Goal: Task Accomplishment & Management: Complete application form

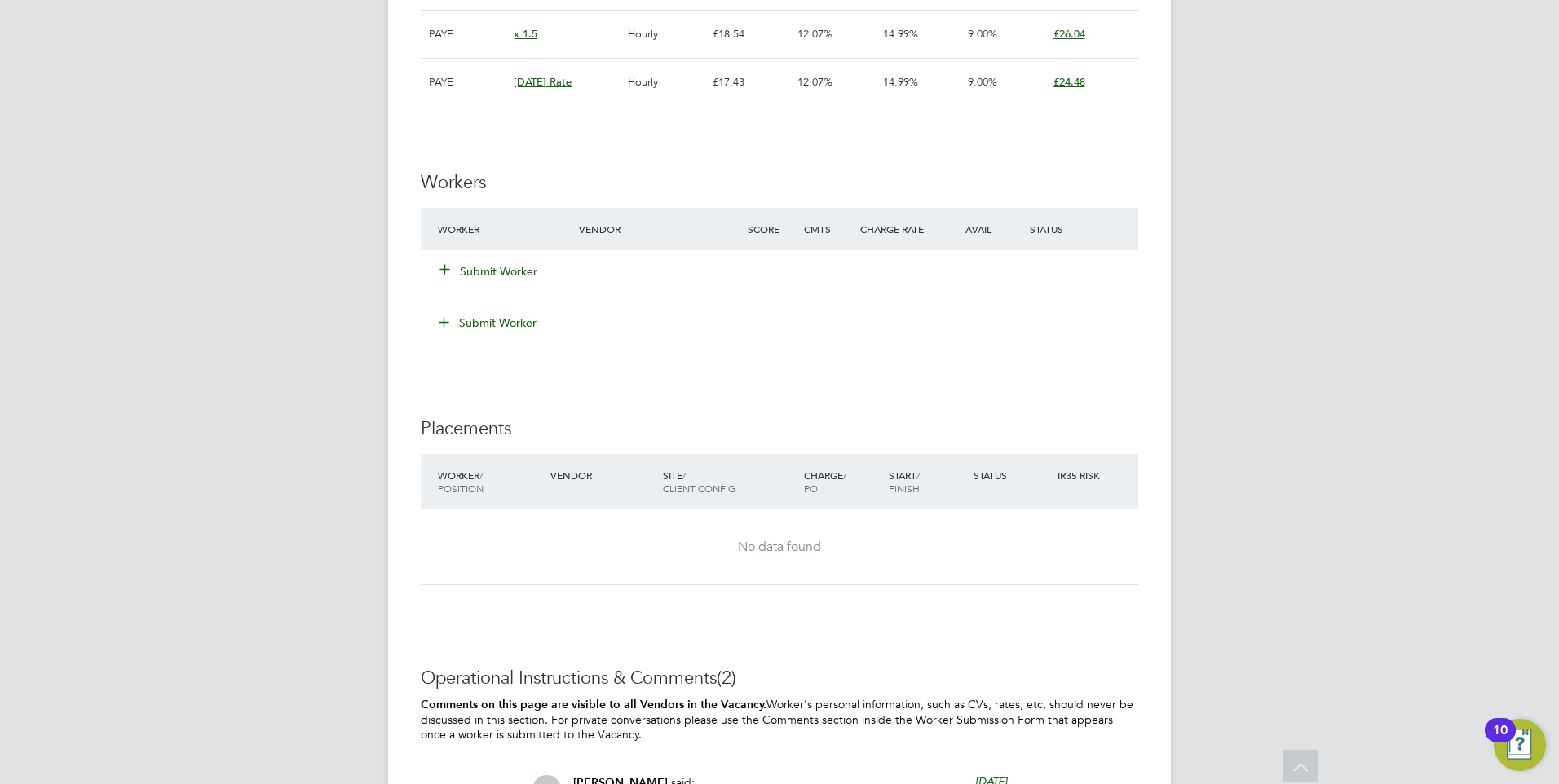
scroll to position [2020, 0]
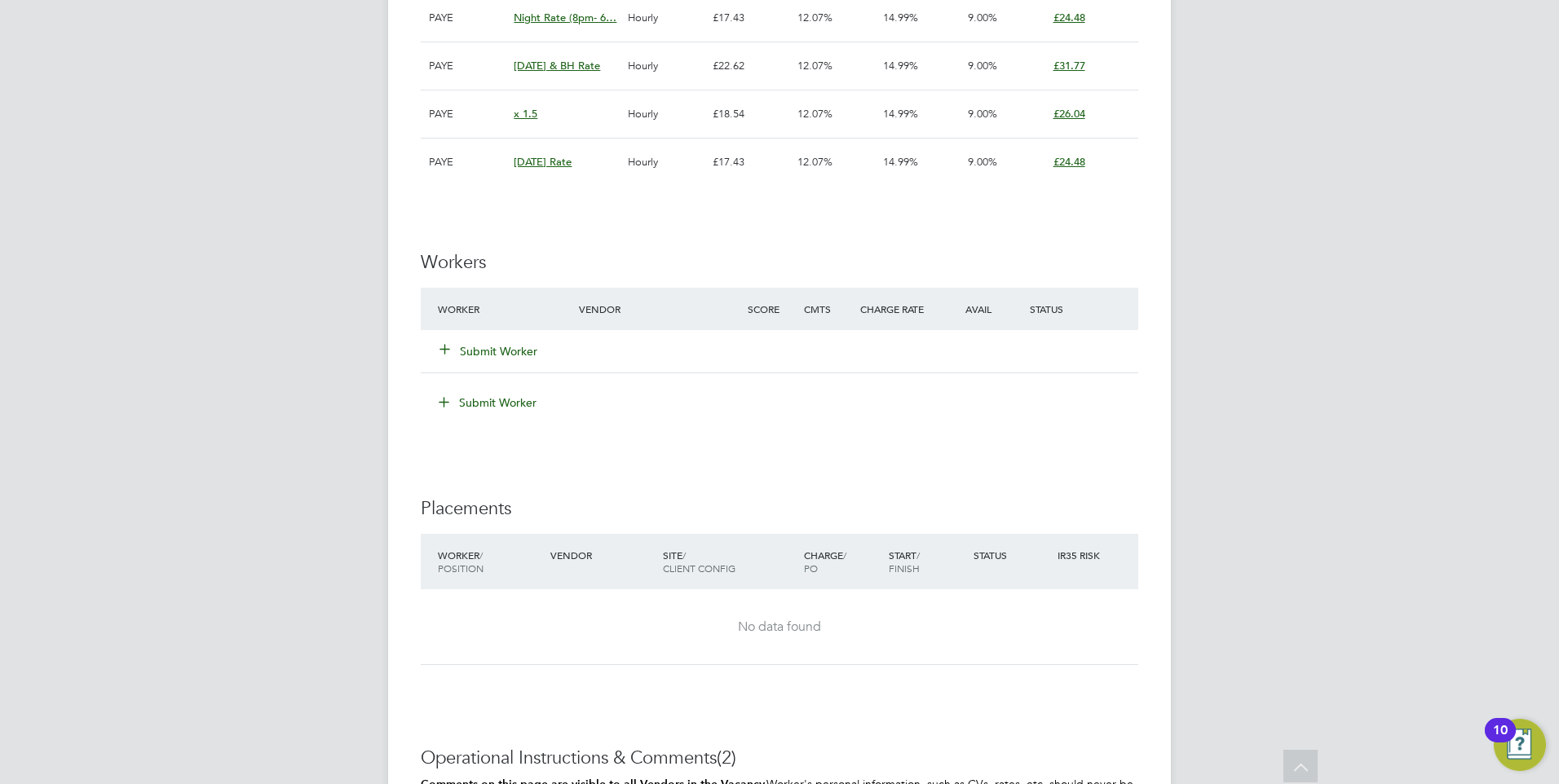
click at [496, 348] on button "Submit Worker" at bounding box center [488, 352] width 97 height 17
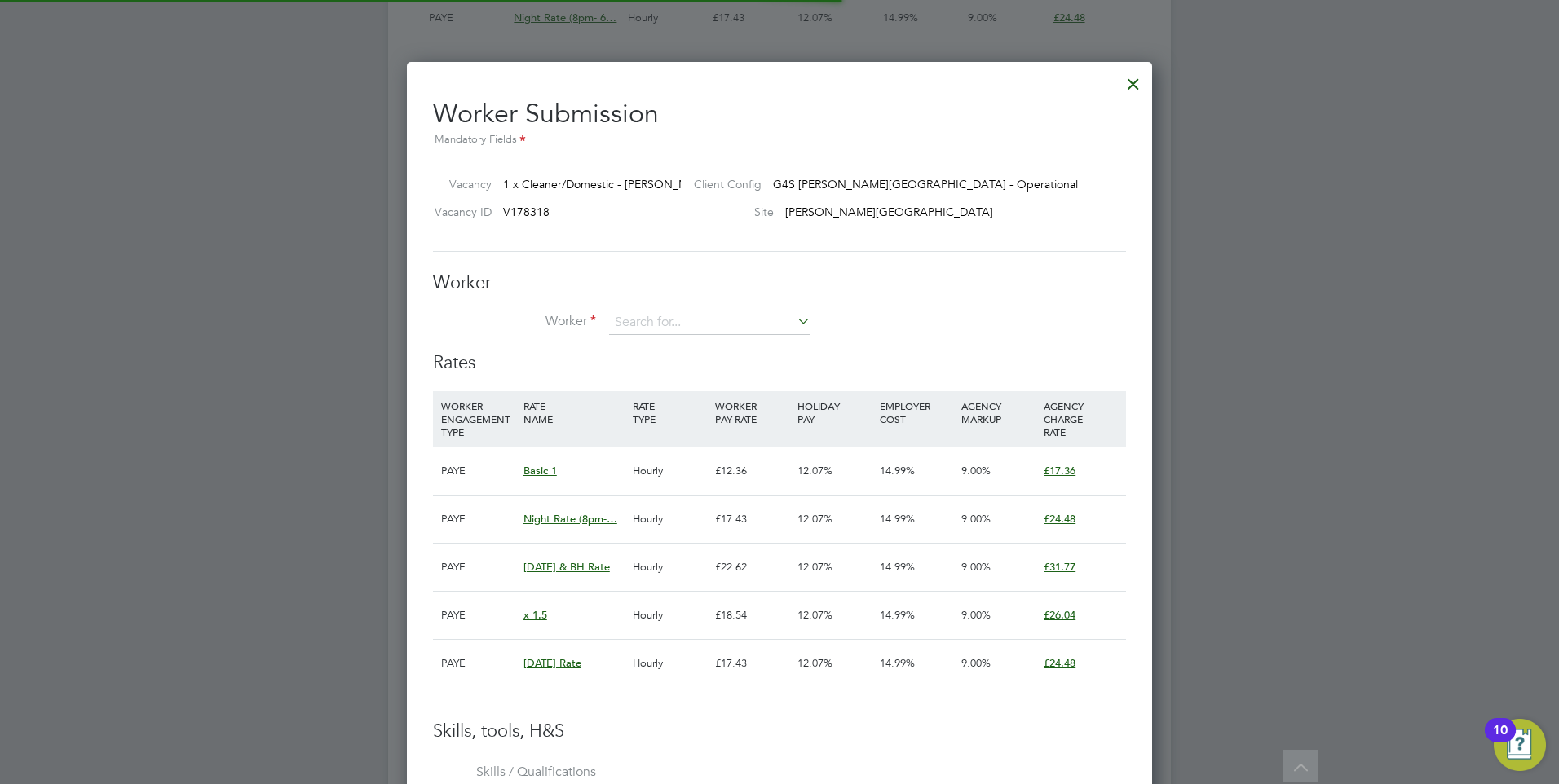
scroll to position [48, 110]
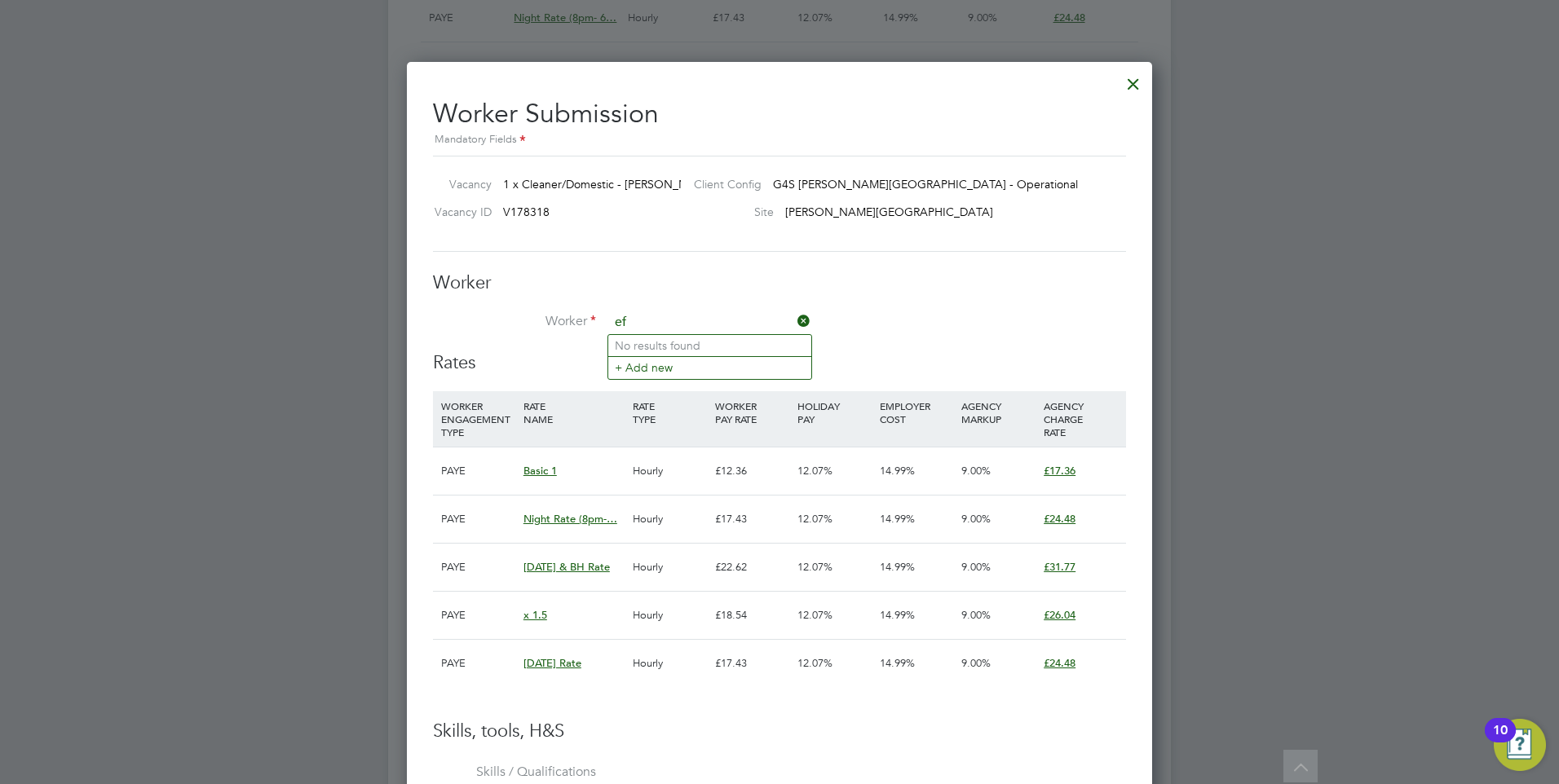
type input "e"
type input "of"
click at [740, 294] on h3 "Worker" at bounding box center [780, 283] width 693 height 23
click at [1135, 81] on div at bounding box center [1133, 80] width 30 height 30
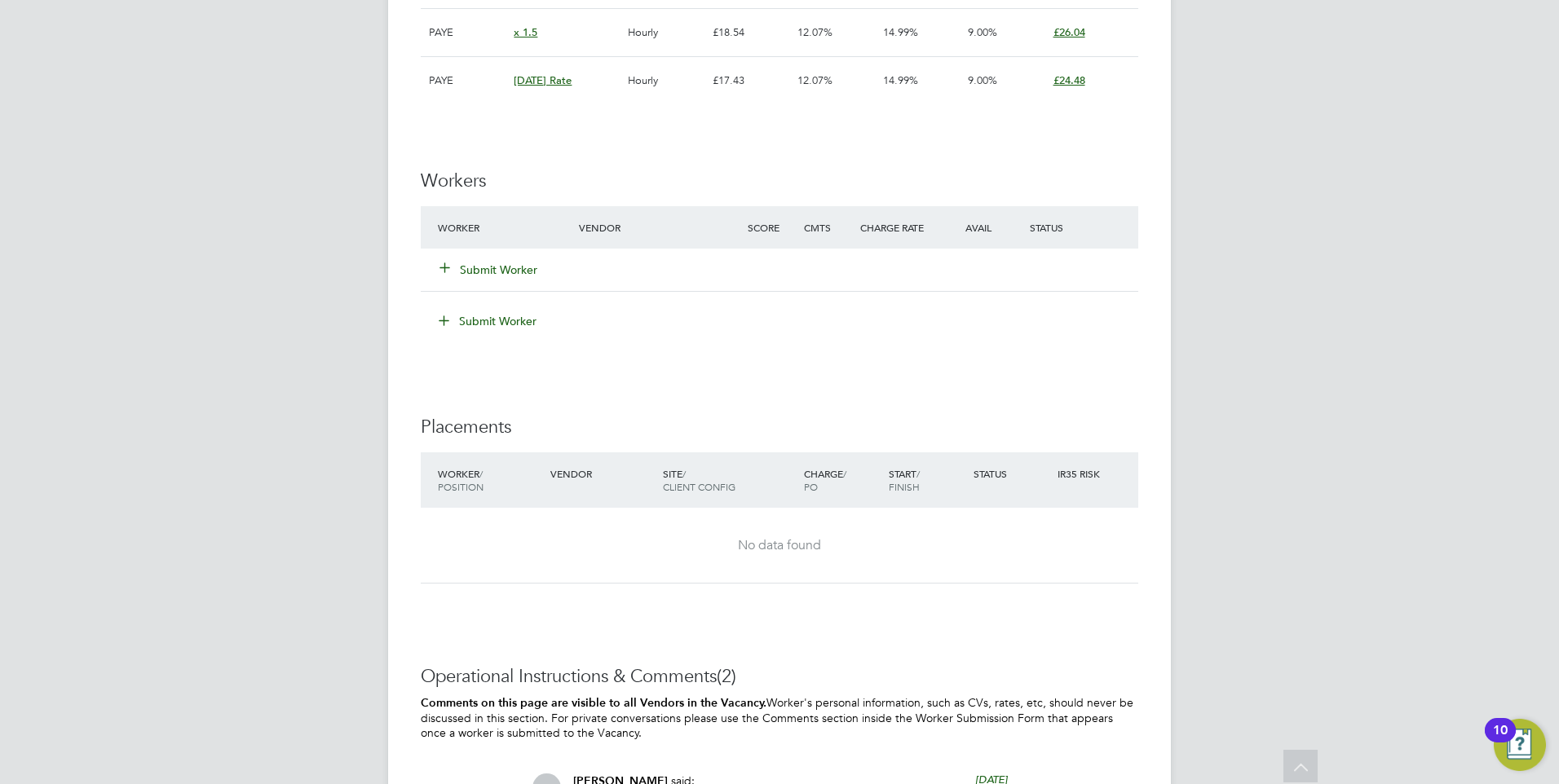
click at [458, 273] on button "Submit Worker" at bounding box center [488, 270] width 97 height 17
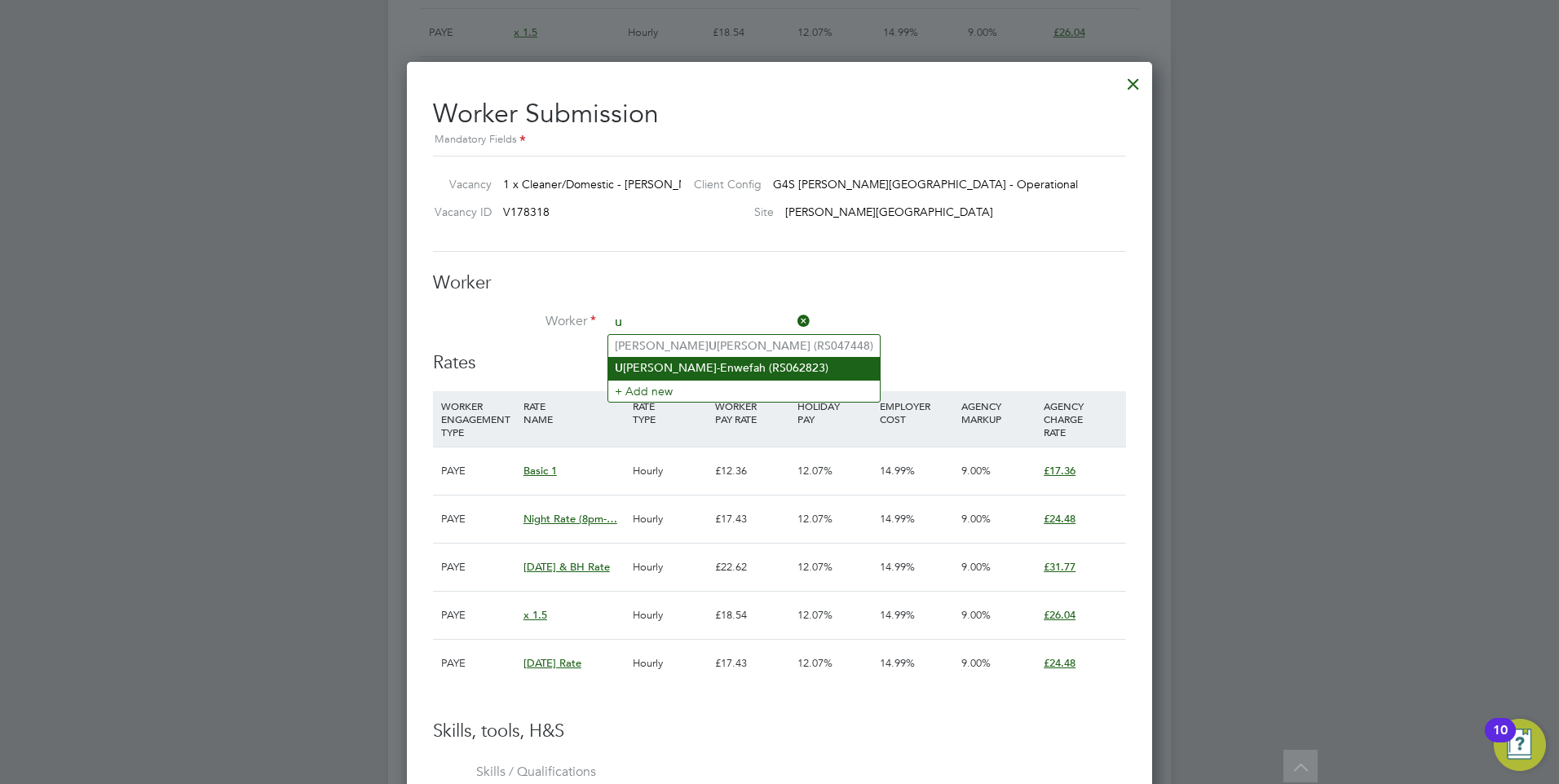
click at [722, 364] on li "U fuoma Omo-Enwefah (RS062823)" at bounding box center [743, 368] width 272 height 22
type input "Ufuoma Omo-Enwefah (RS062823)"
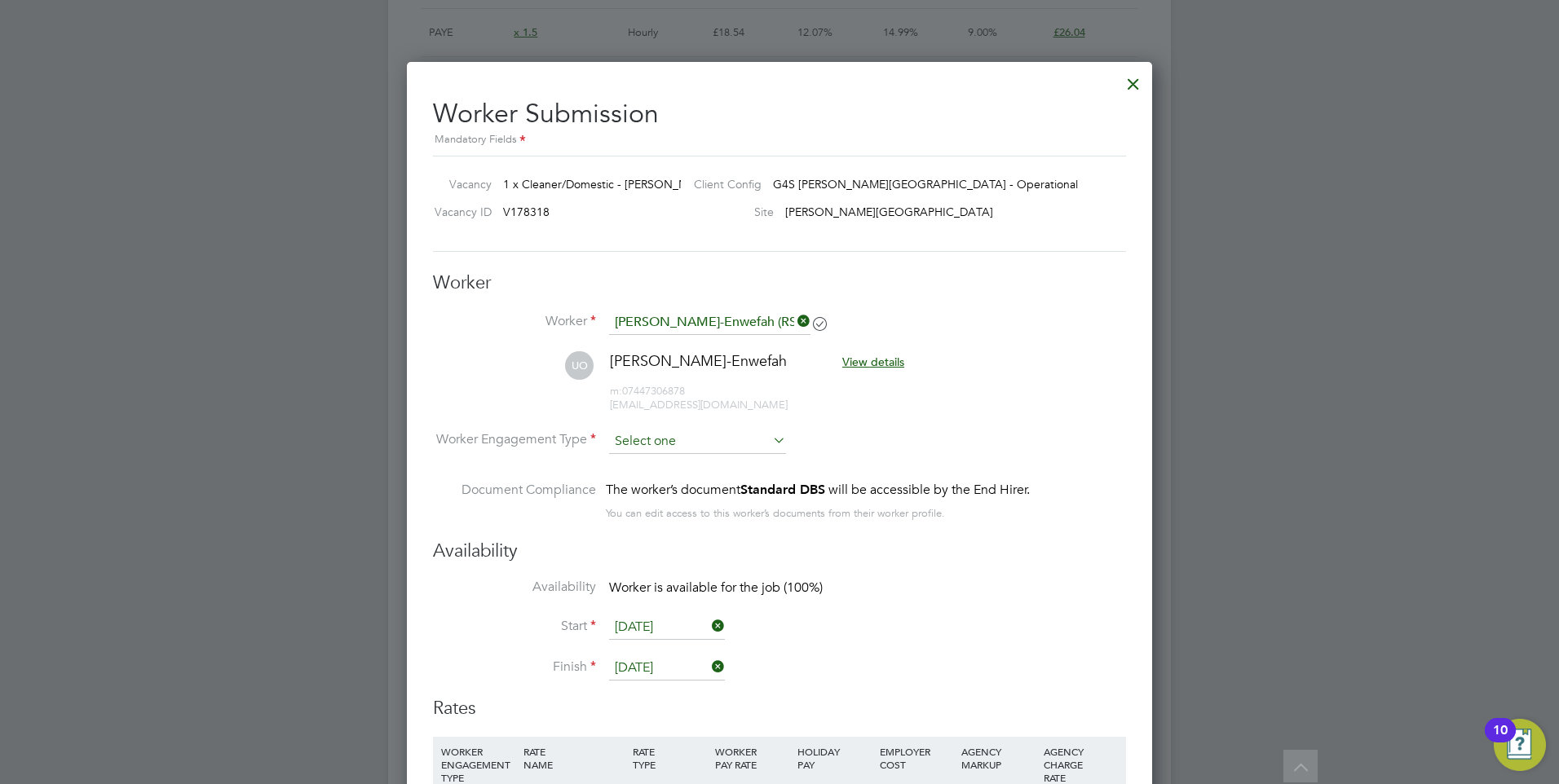
click at [638, 433] on input at bounding box center [697, 442] width 177 height 24
click at [637, 479] on li "PAYE" at bounding box center [697, 484] width 178 height 21
type input "PAYE"
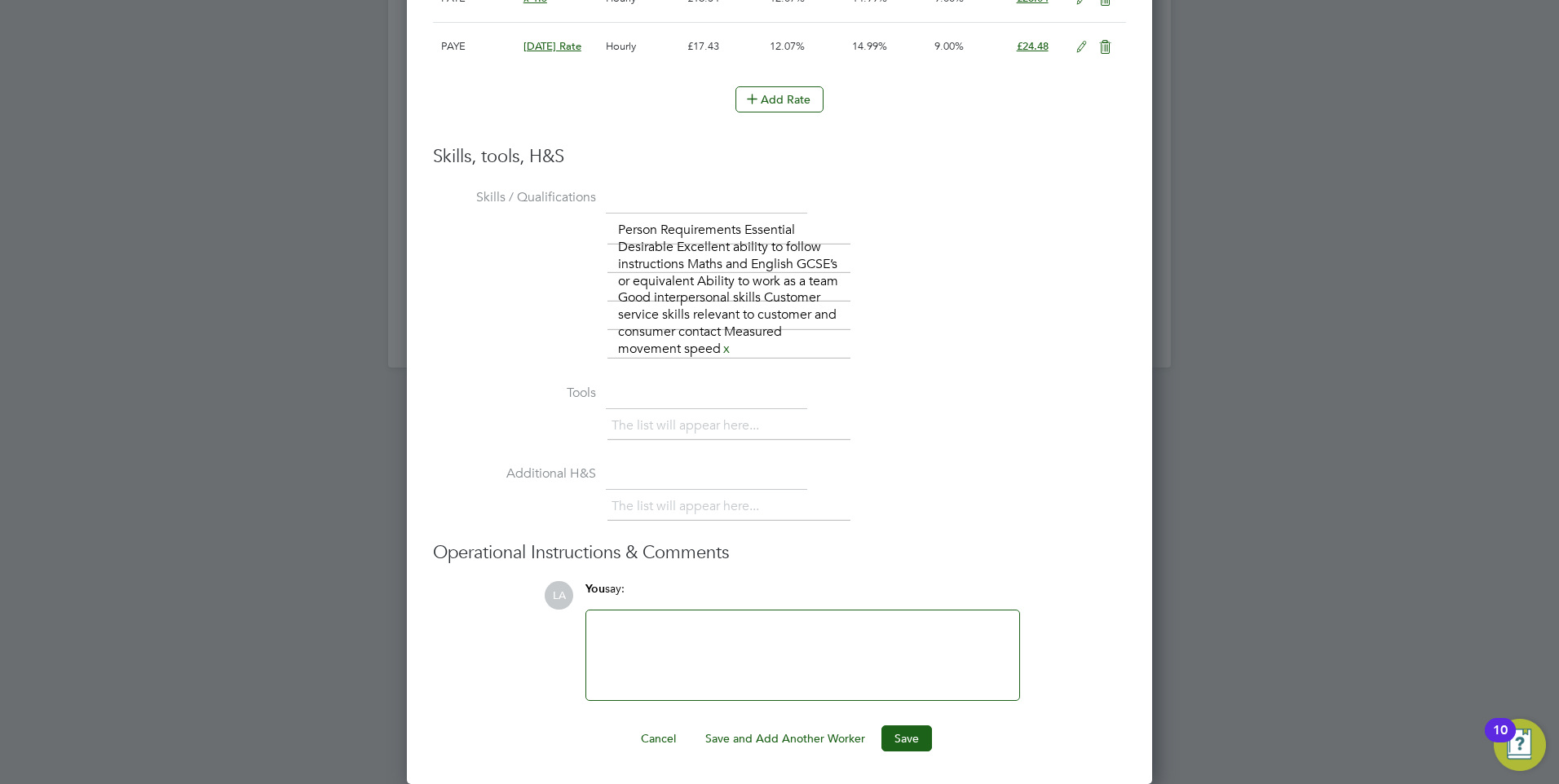
click at [907, 730] on button "Save" at bounding box center [907, 739] width 50 height 26
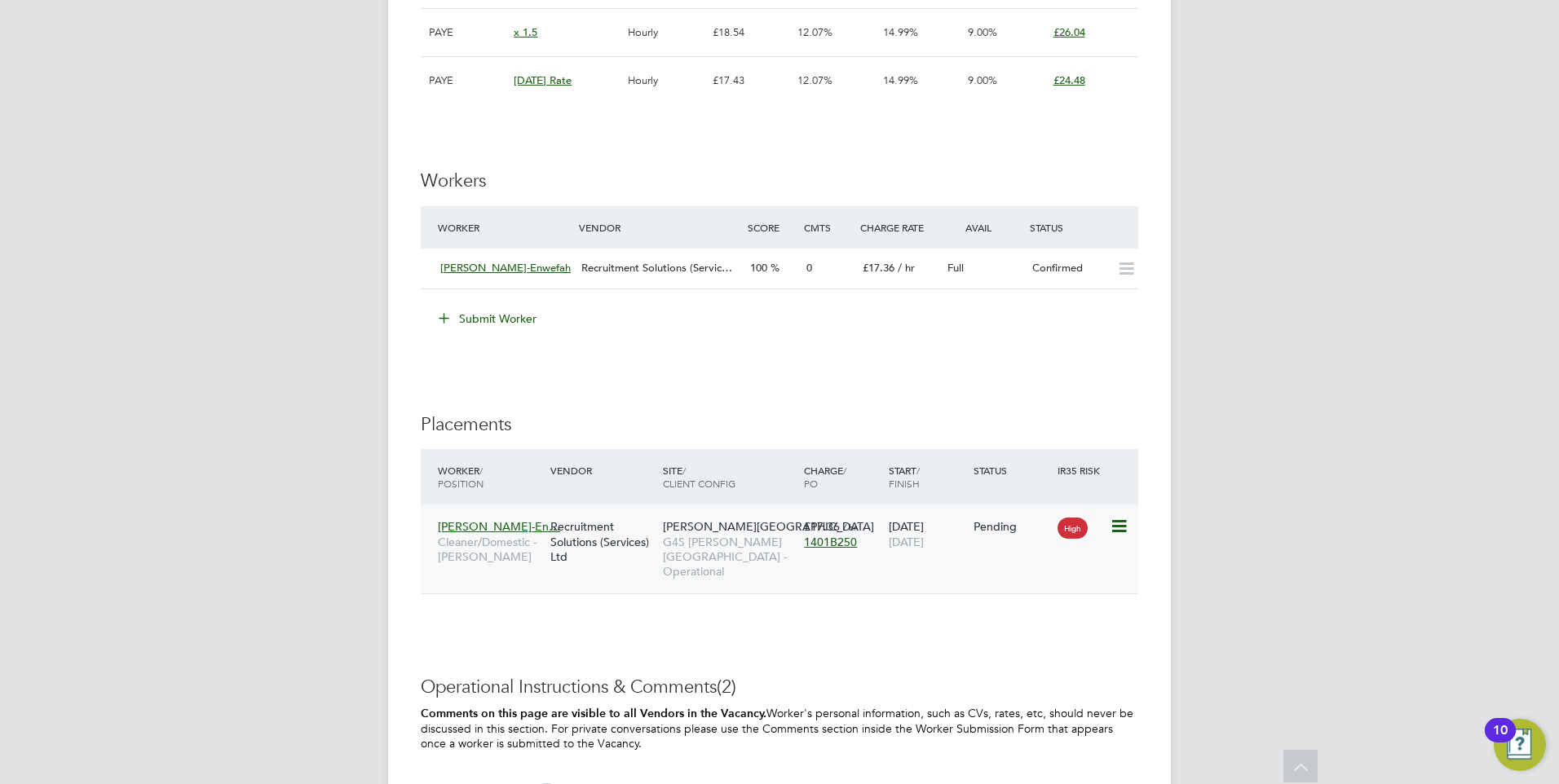
click at [1116, 528] on icon at bounding box center [1118, 526] width 17 height 19
click at [1032, 625] on li "Start" at bounding box center [1068, 627] width 116 height 23
type input "[PERSON_NAME]"
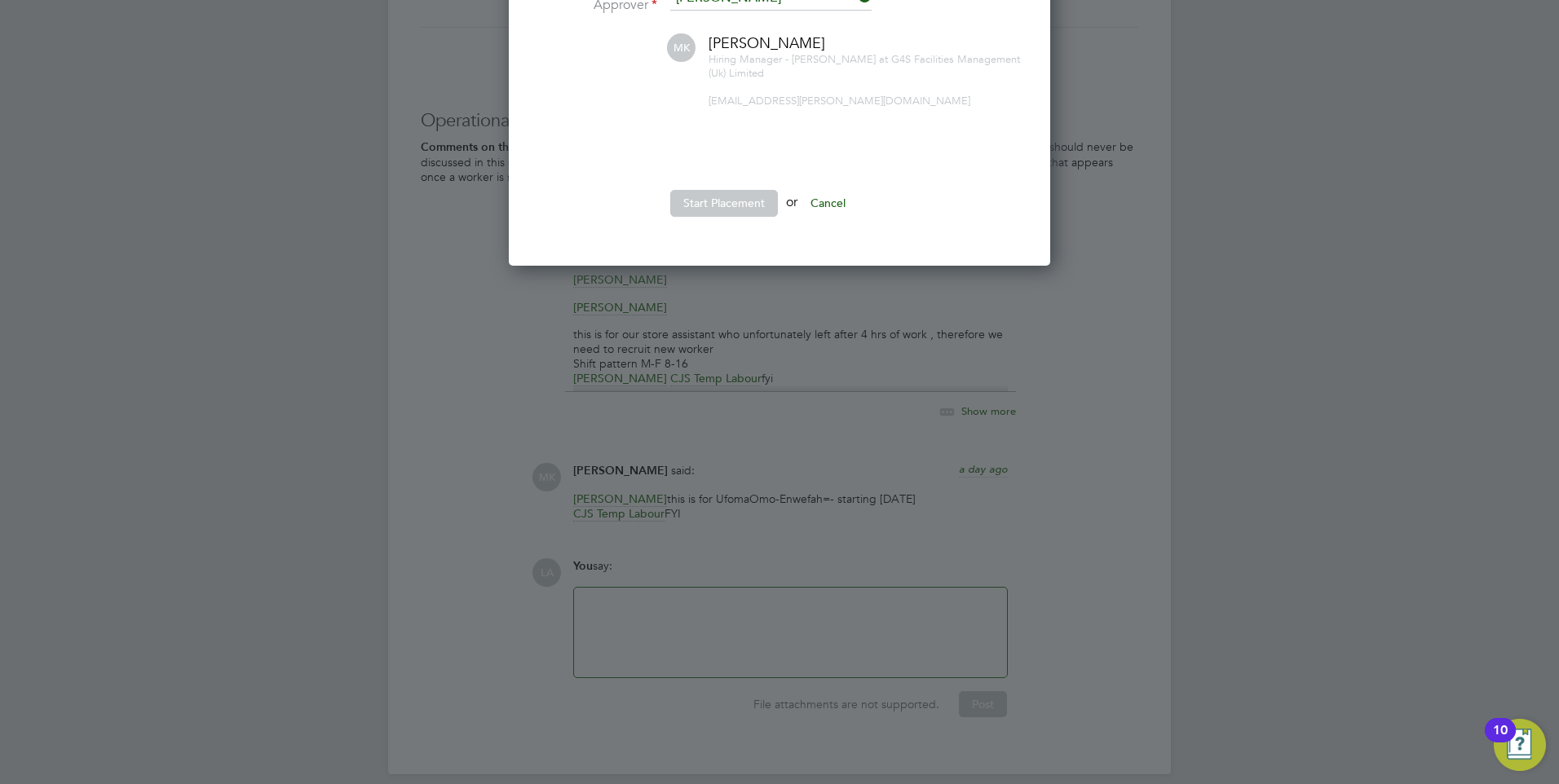
click at [729, 199] on button "Start Placement" at bounding box center [724, 203] width 108 height 26
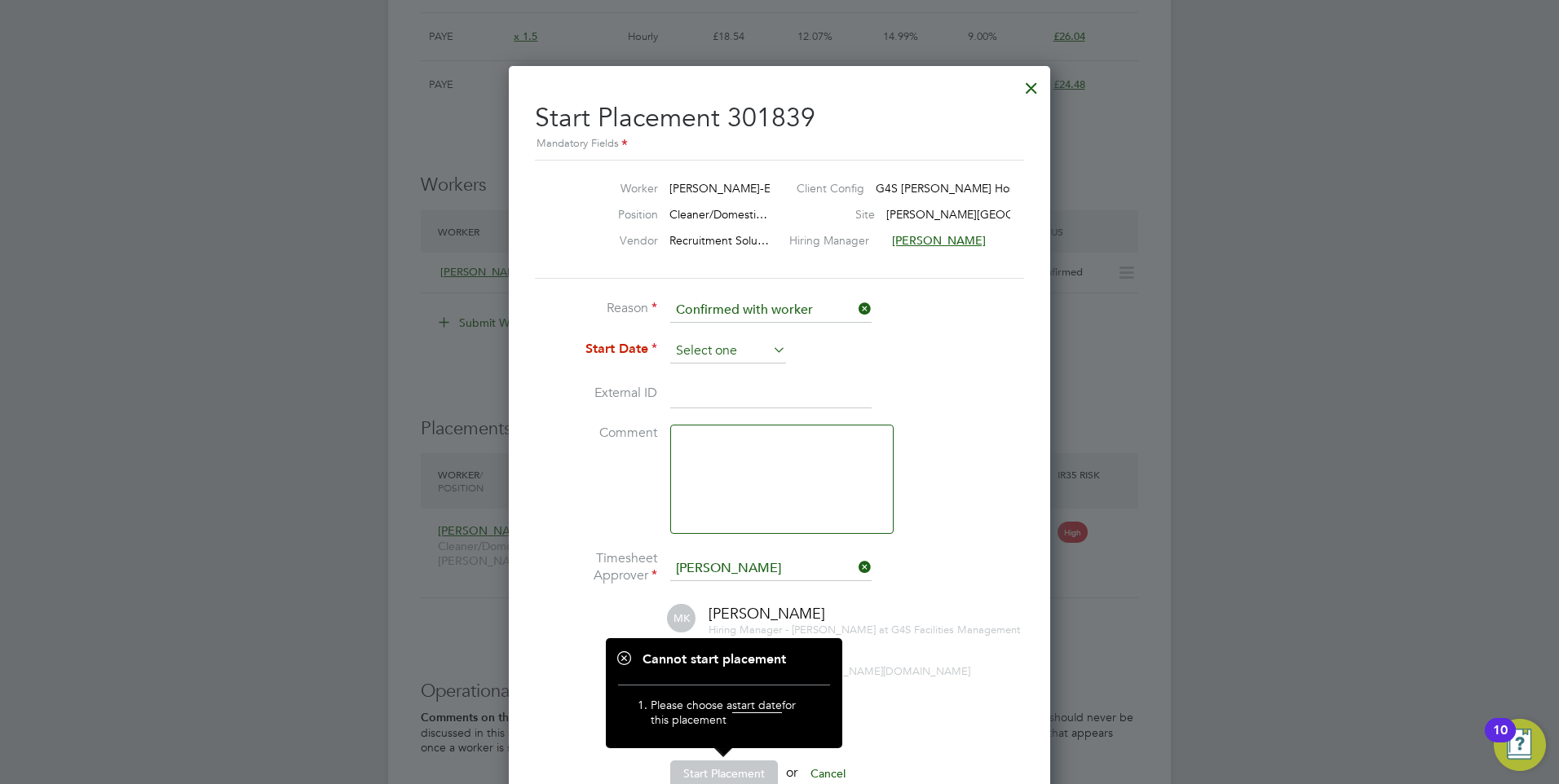
click at [728, 351] on input at bounding box center [728, 351] width 116 height 24
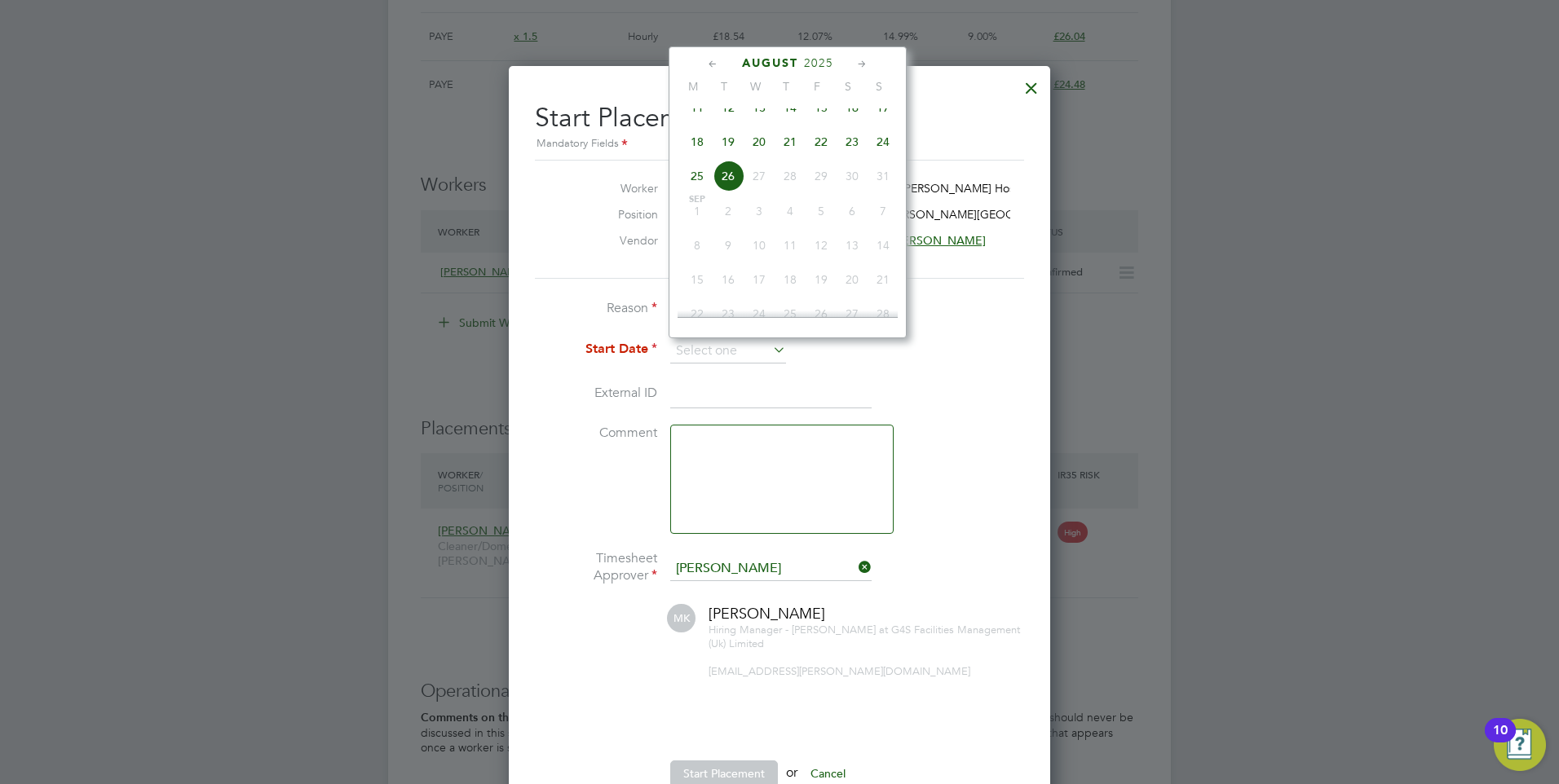
click at [722, 189] on span "26" at bounding box center [728, 175] width 31 height 31
type input "26 Aug 2025"
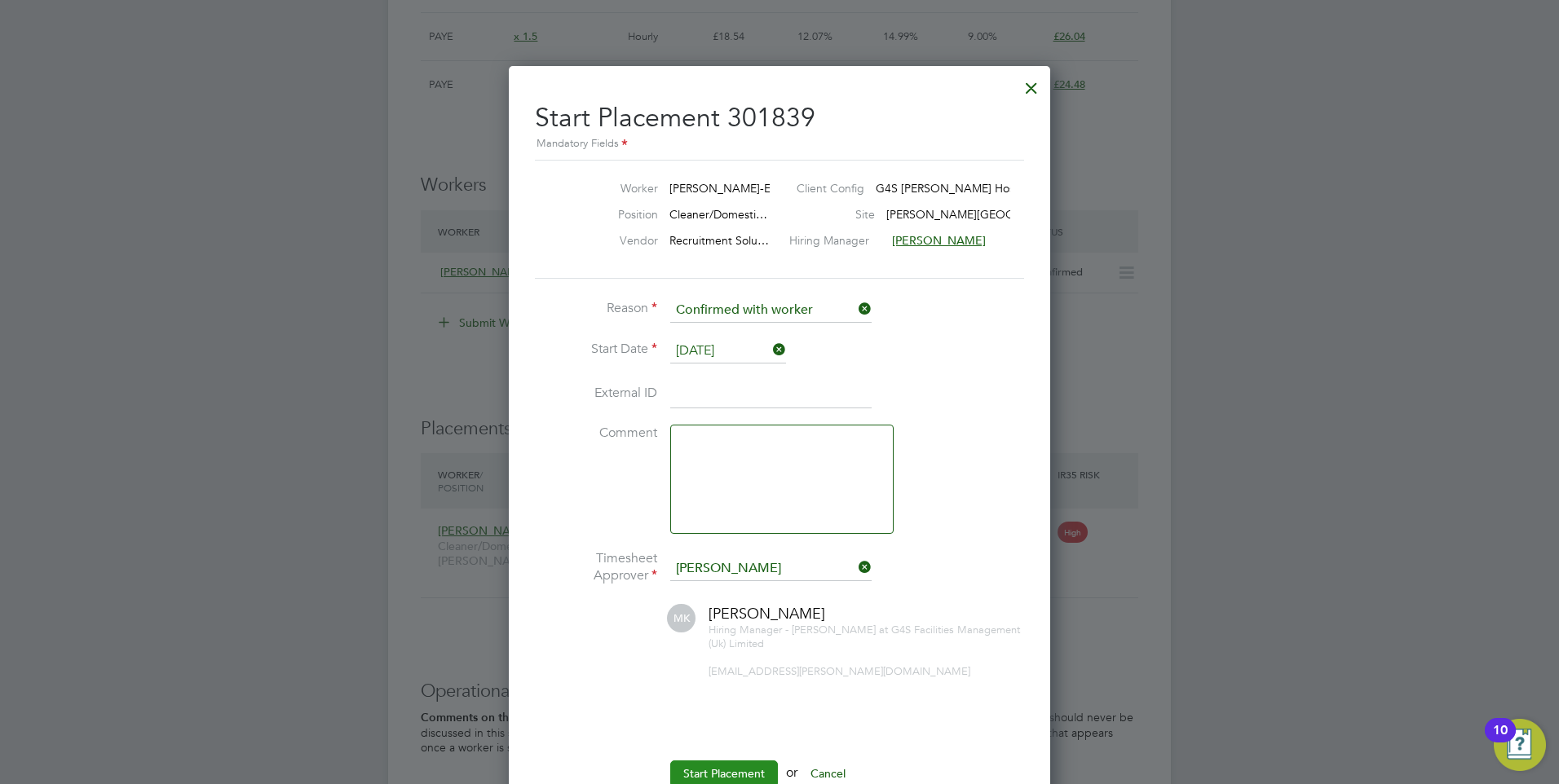
click at [735, 769] on button "Start Placement" at bounding box center [724, 774] width 108 height 26
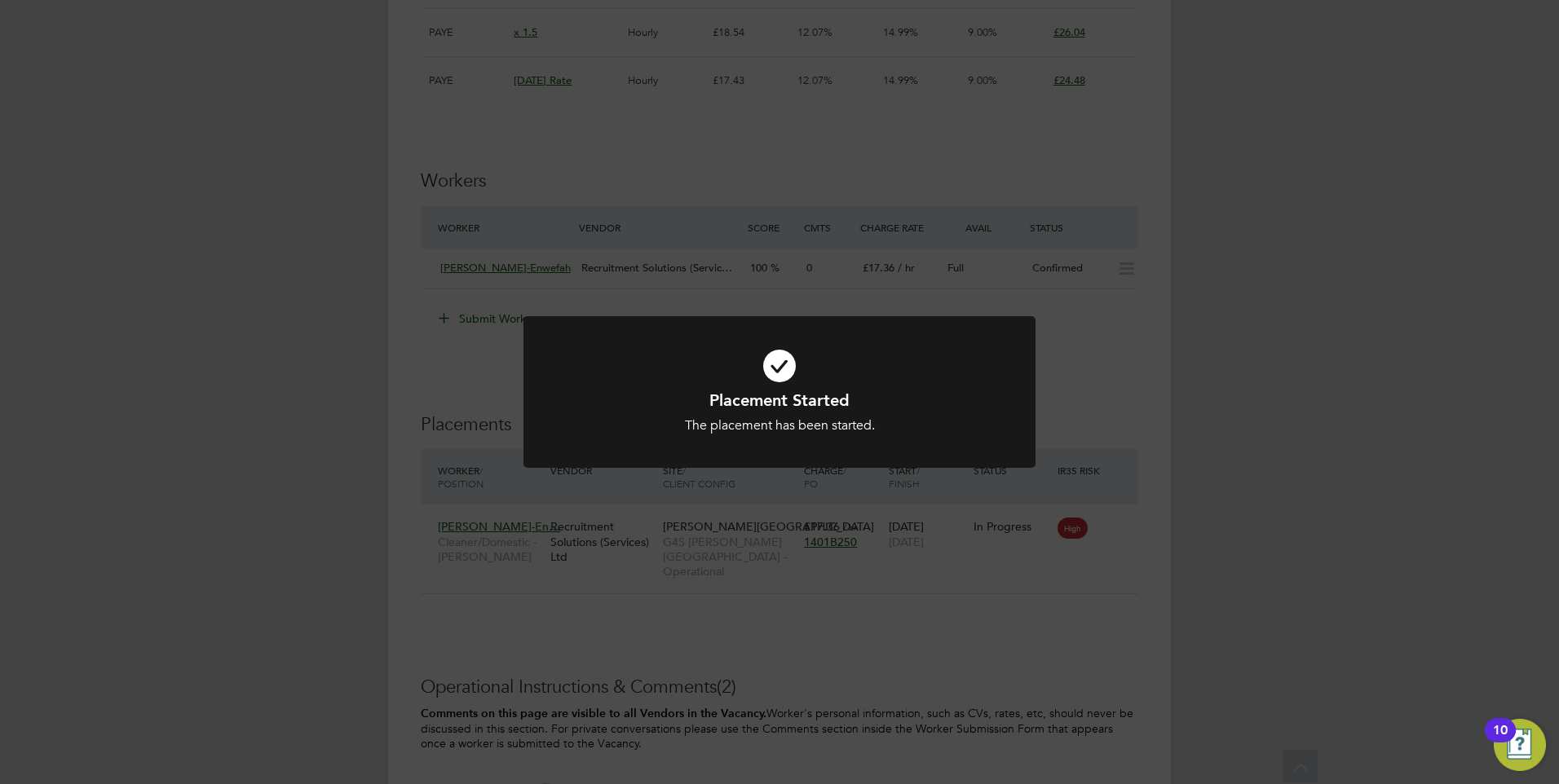
click at [1215, 124] on div "Placement Started The placement has been started. Cancel Okay" at bounding box center [780, 392] width 1559 height 784
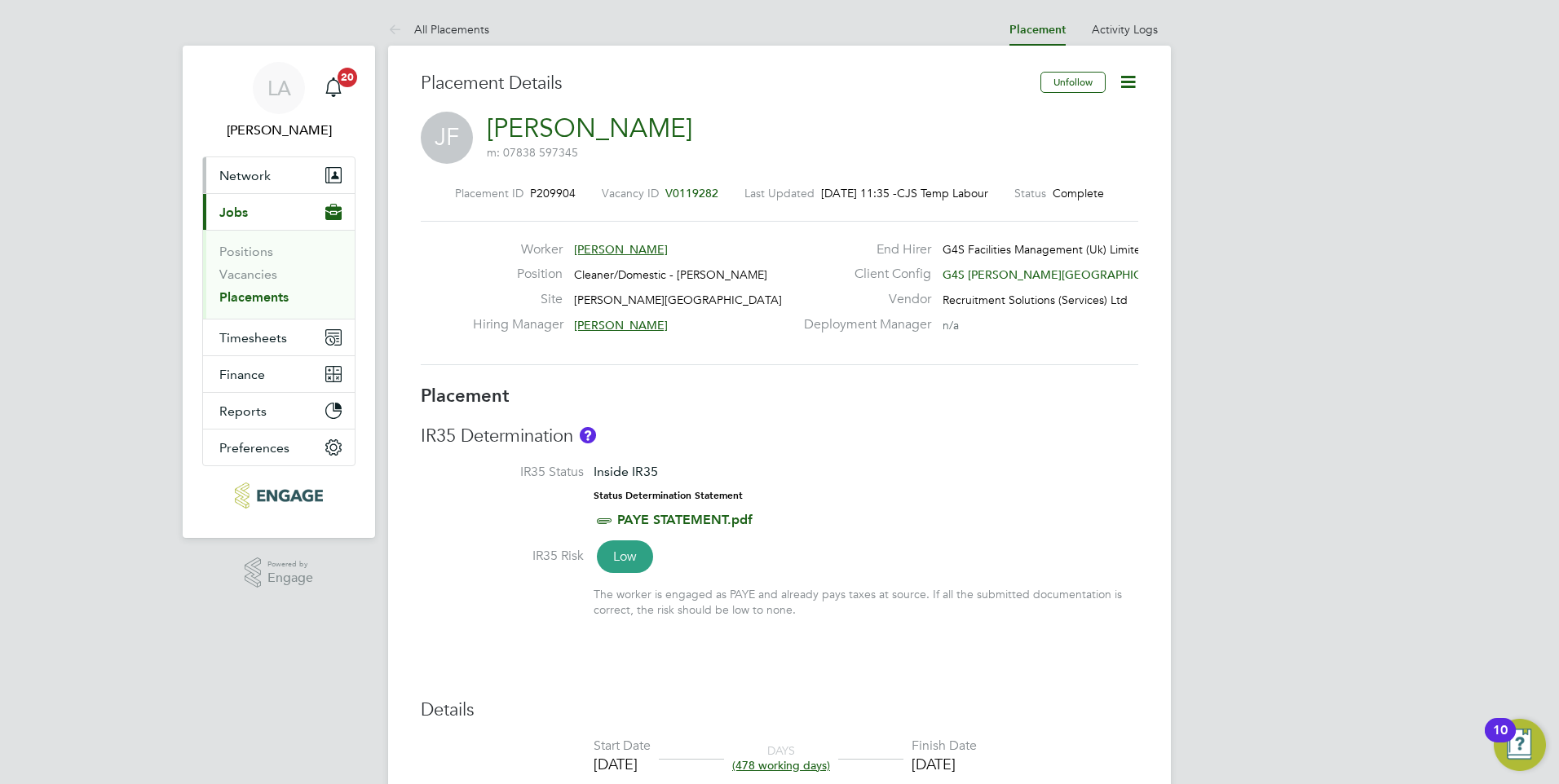
click at [246, 169] on span "Network" at bounding box center [244, 175] width 51 height 16
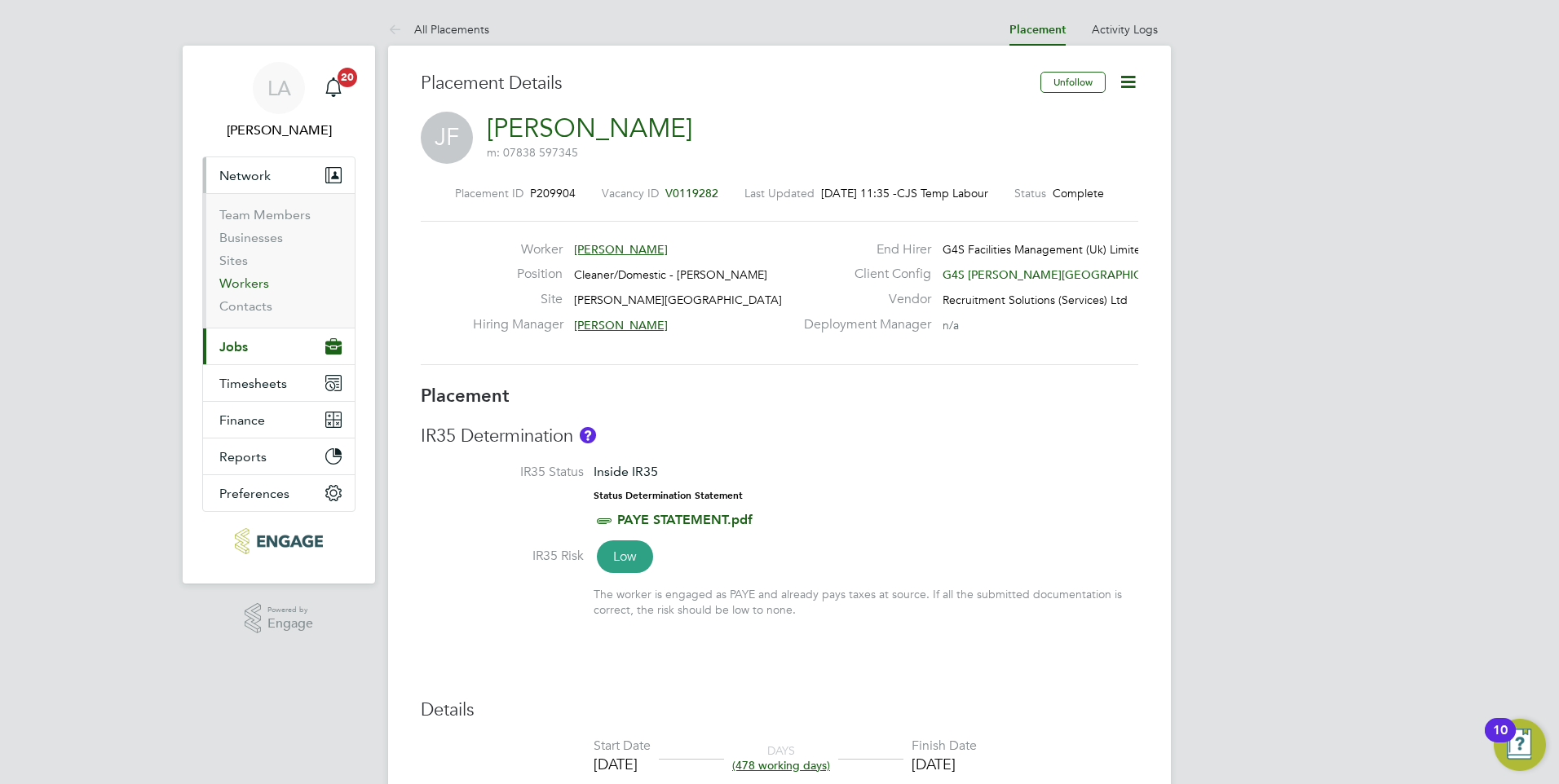
click at [248, 286] on link "Workers" at bounding box center [244, 283] width 50 height 16
